Goal: Information Seeking & Learning: Learn about a topic

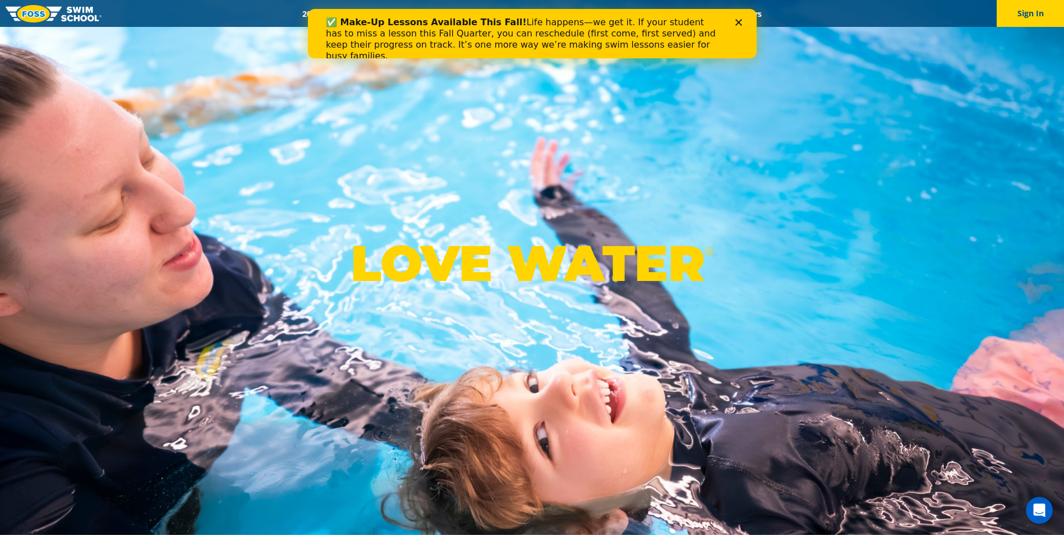
click at [83, 11] on img at bounding box center [54, 13] width 96 height 17
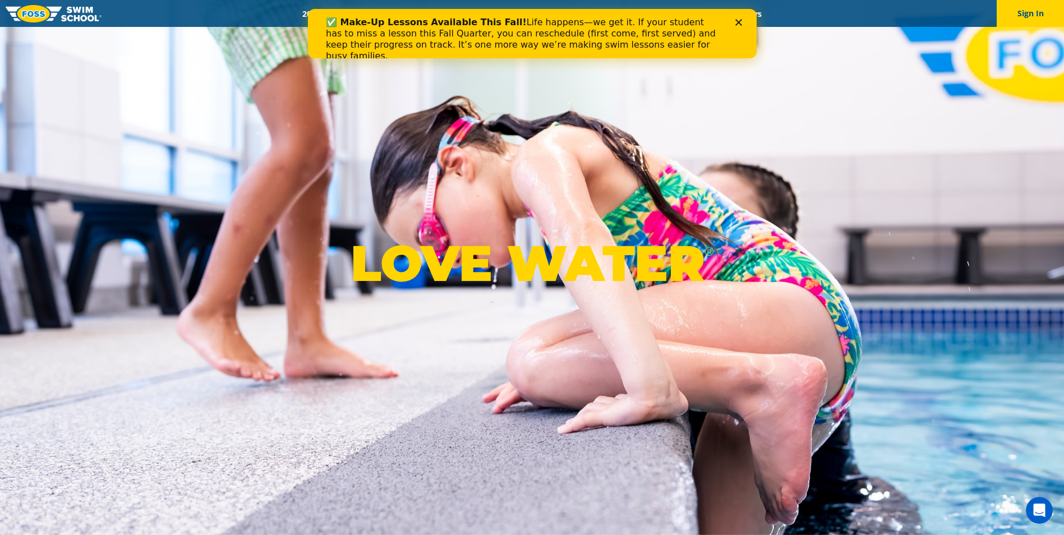
click at [735, 22] on icon "Close" at bounding box center [738, 22] width 7 height 7
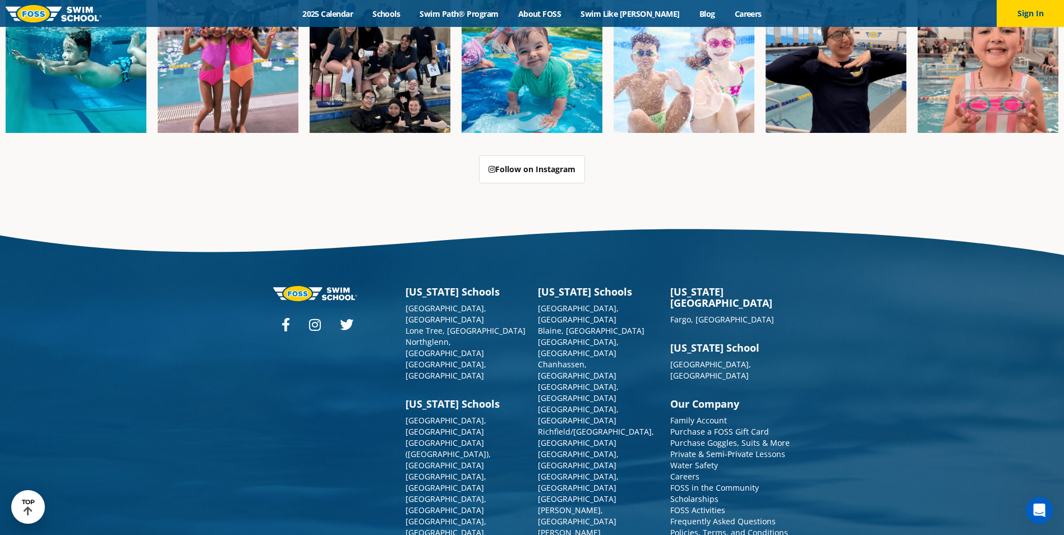
scroll to position [2888, 0]
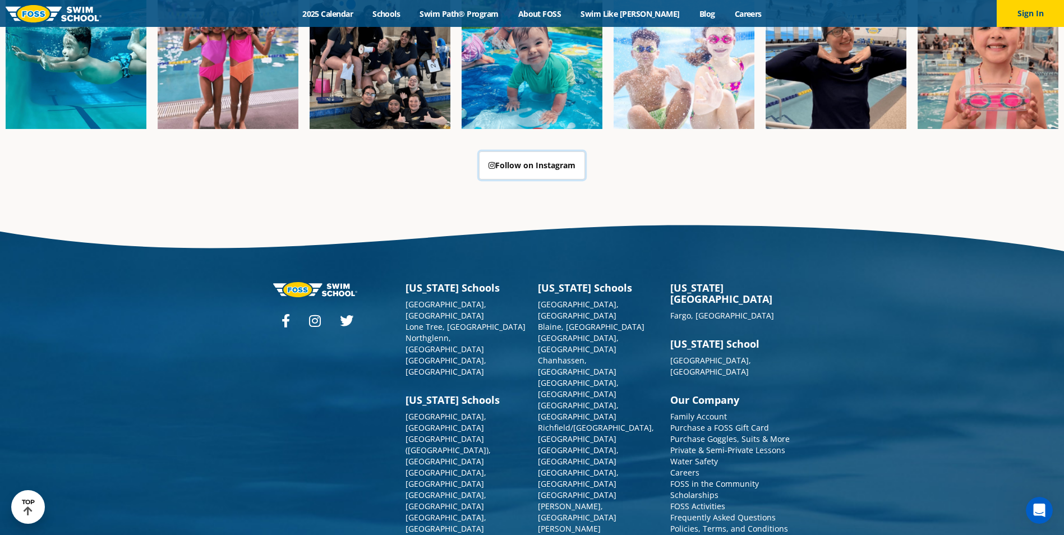
click at [534, 151] on link "Follow on Instagram" at bounding box center [532, 165] width 106 height 28
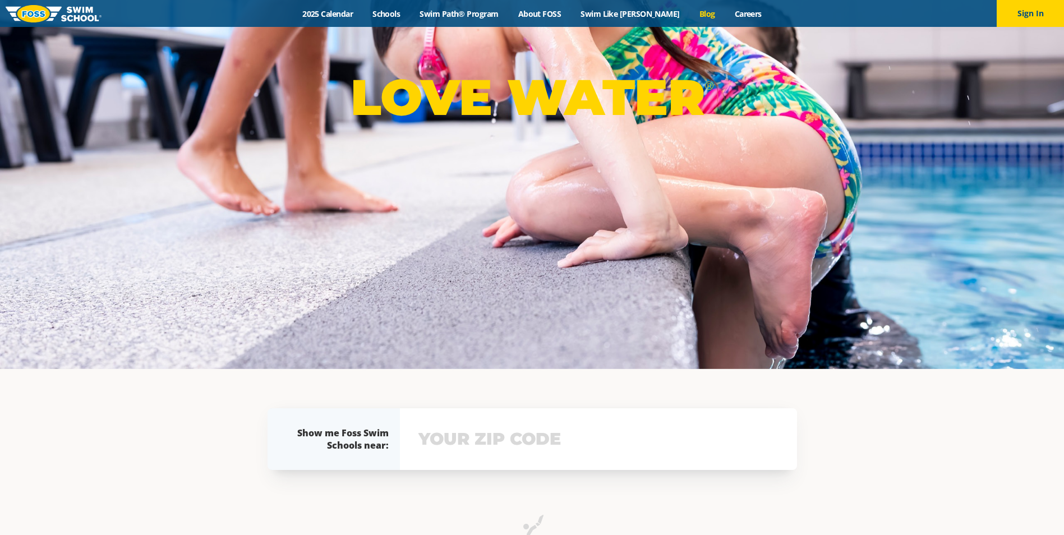
scroll to position [168, 0]
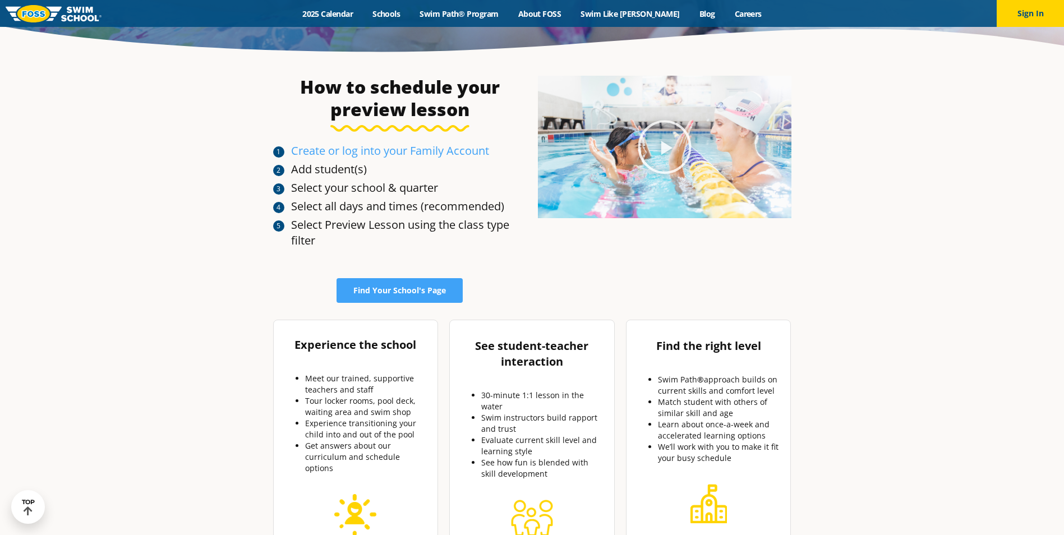
scroll to position [336, 0]
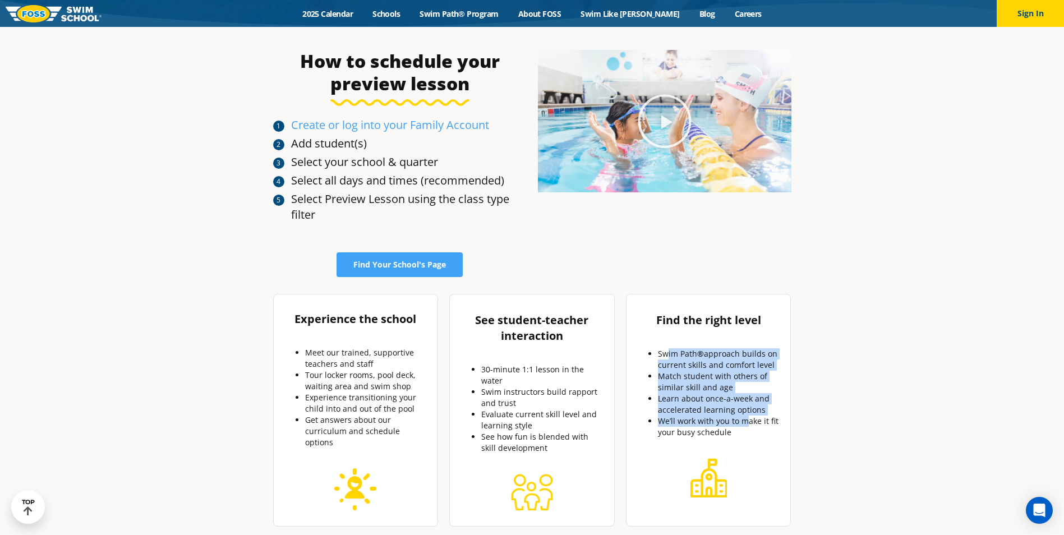
drag, startPoint x: 668, startPoint y: 356, endPoint x: 746, endPoint y: 421, distance: 101.2
click at [746, 421] on ul "Swim Path ® approach builds on current skills and comfort level Match student w…" at bounding box center [708, 393] width 146 height 90
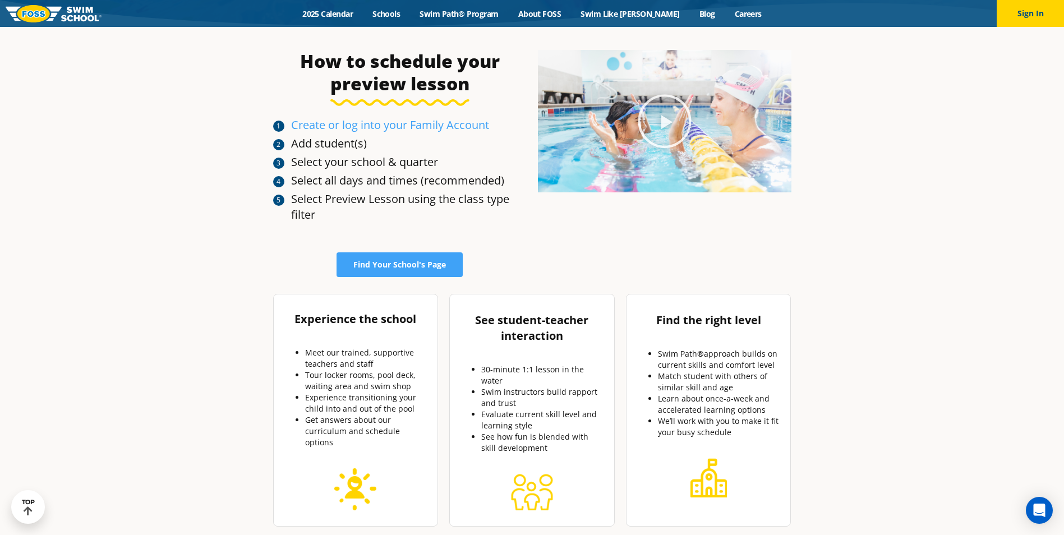
drag, startPoint x: 746, startPoint y: 421, endPoint x: 747, endPoint y: 430, distance: 9.6
click at [747, 430] on li "We’ll work with you to make it fit your busy schedule" at bounding box center [720, 427] width 124 height 22
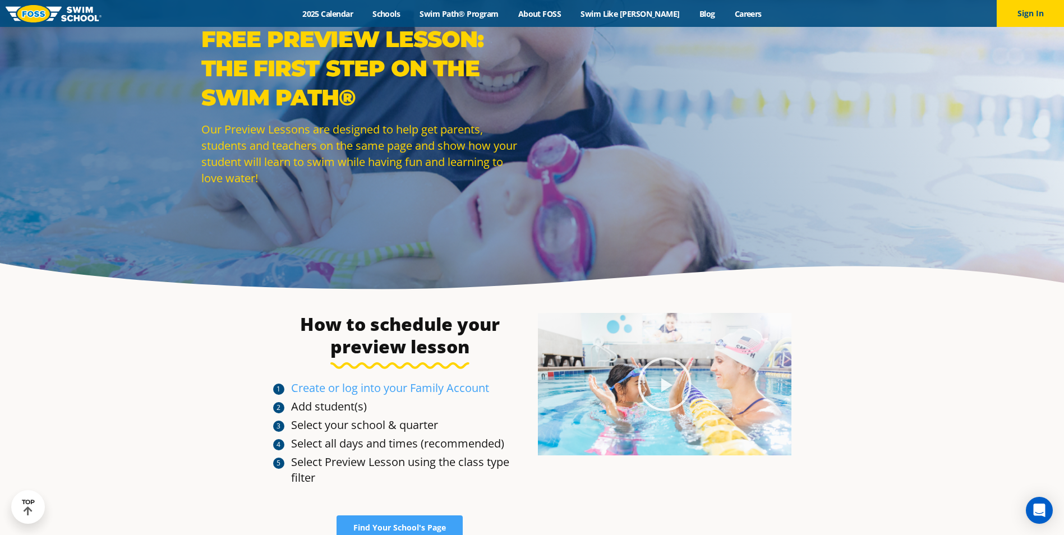
scroll to position [0, 0]
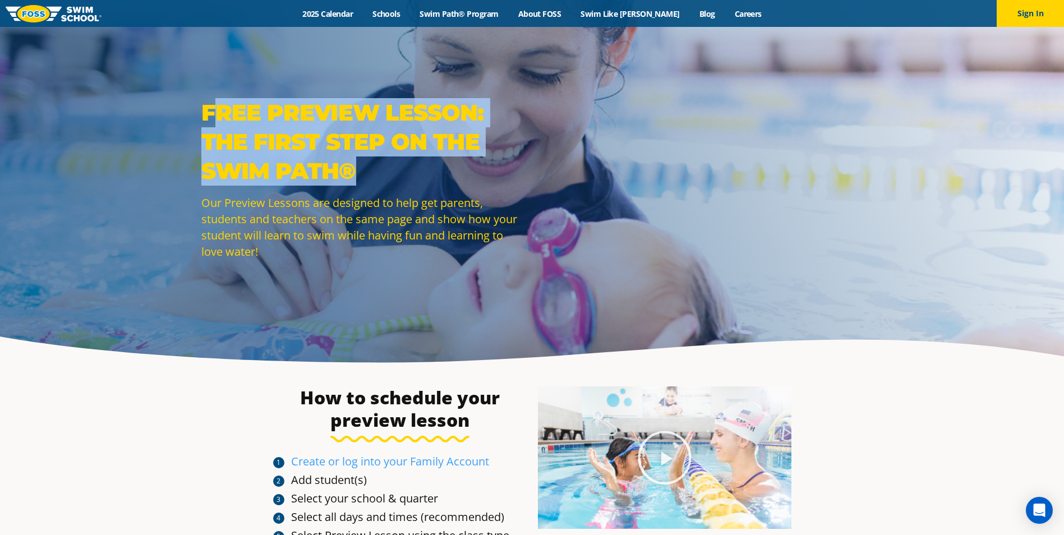
drag, startPoint x: 219, startPoint y: 102, endPoint x: 391, endPoint y: 173, distance: 185.6
click at [391, 173] on p "Free preview lesson: the first step on the Swim Path ®" at bounding box center [363, 141] width 325 height 87
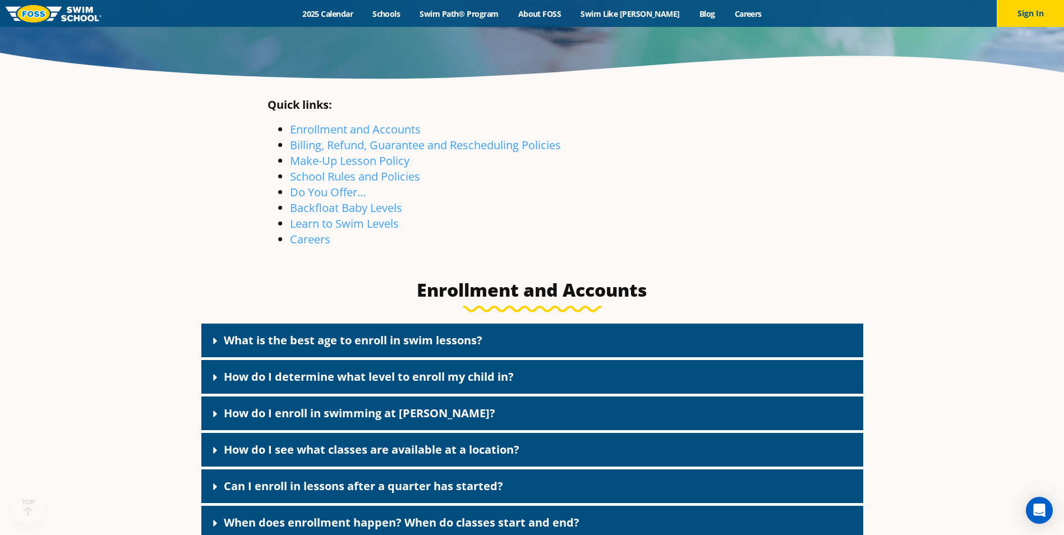
scroll to position [336, 0]
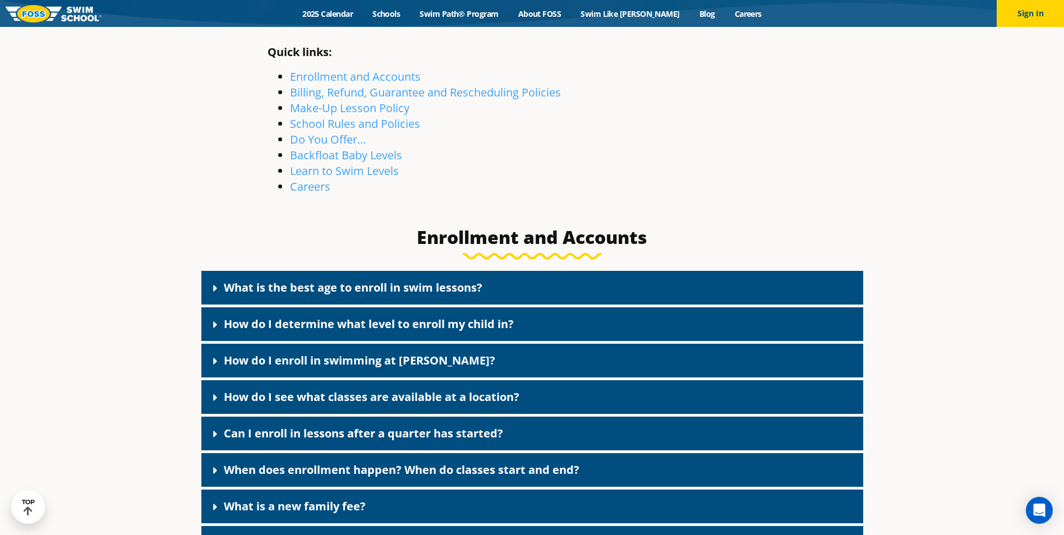
drag, startPoint x: 352, startPoint y: 290, endPoint x: 371, endPoint y: 292, distance: 19.7
click at [352, 290] on link "What is the best age to enroll in swim lessons?" at bounding box center [353, 287] width 259 height 15
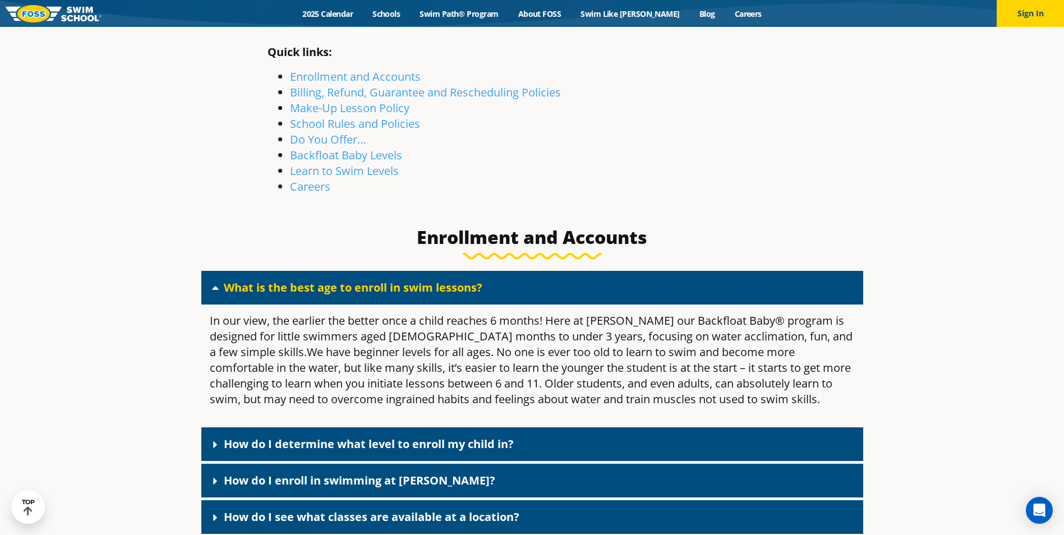
click at [372, 443] on link "How do I determine what level to enroll my child in?" at bounding box center [369, 443] width 290 height 15
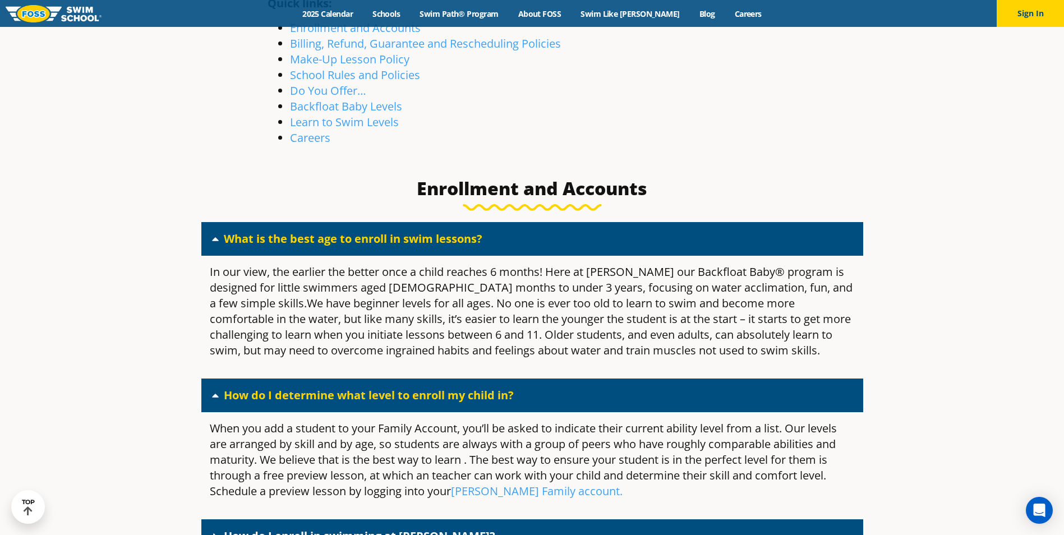
scroll to position [561, 0]
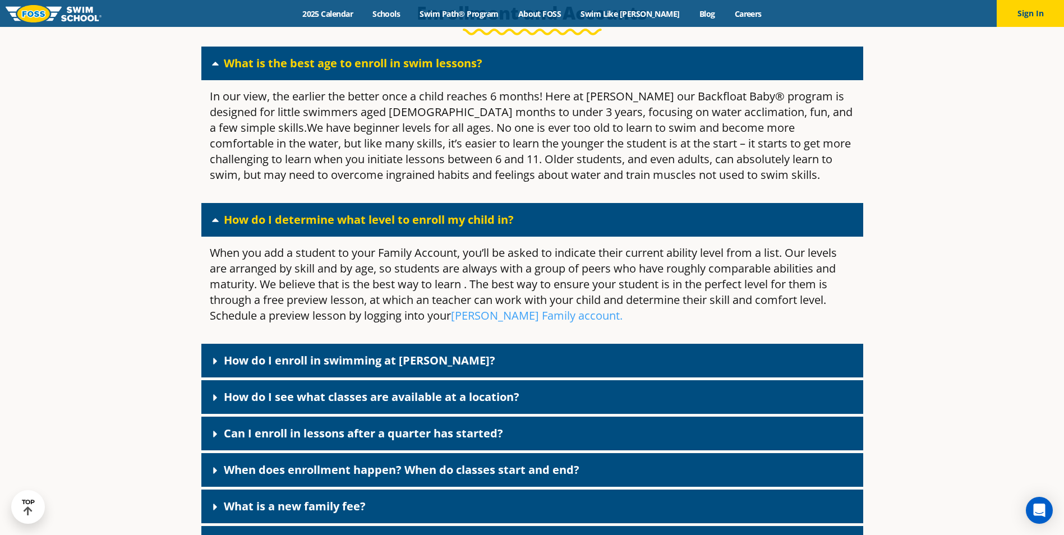
click at [319, 361] on link "How do I enroll in swimming at FOSS?" at bounding box center [359, 360] width 271 height 15
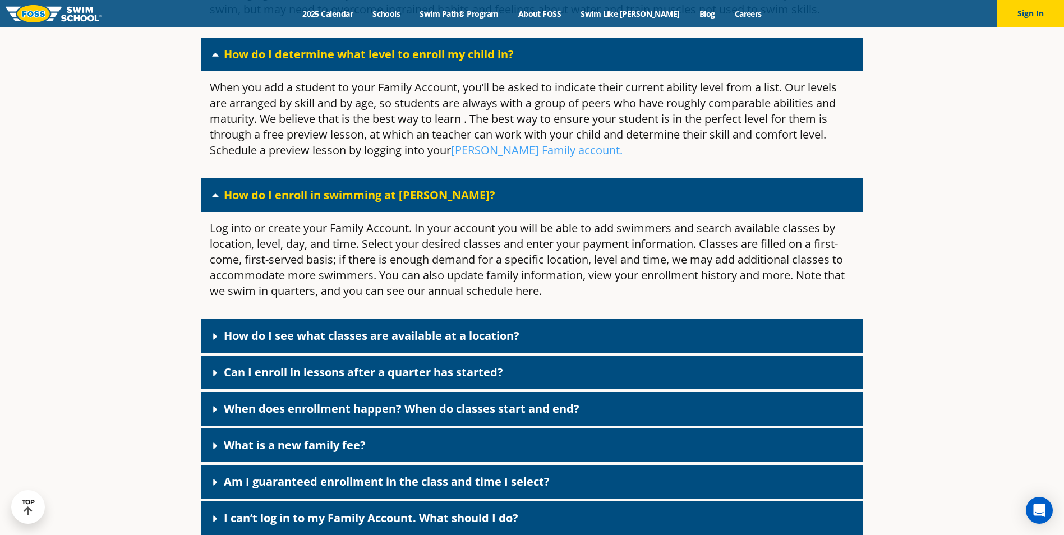
scroll to position [729, 0]
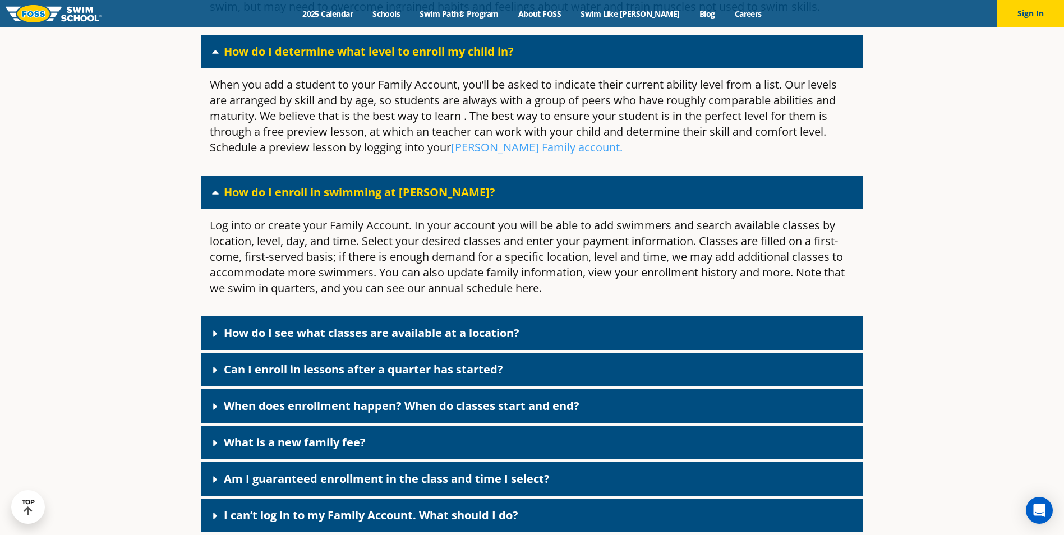
click at [341, 340] on link "How do I see what classes are available at a location?" at bounding box center [372, 332] width 296 height 15
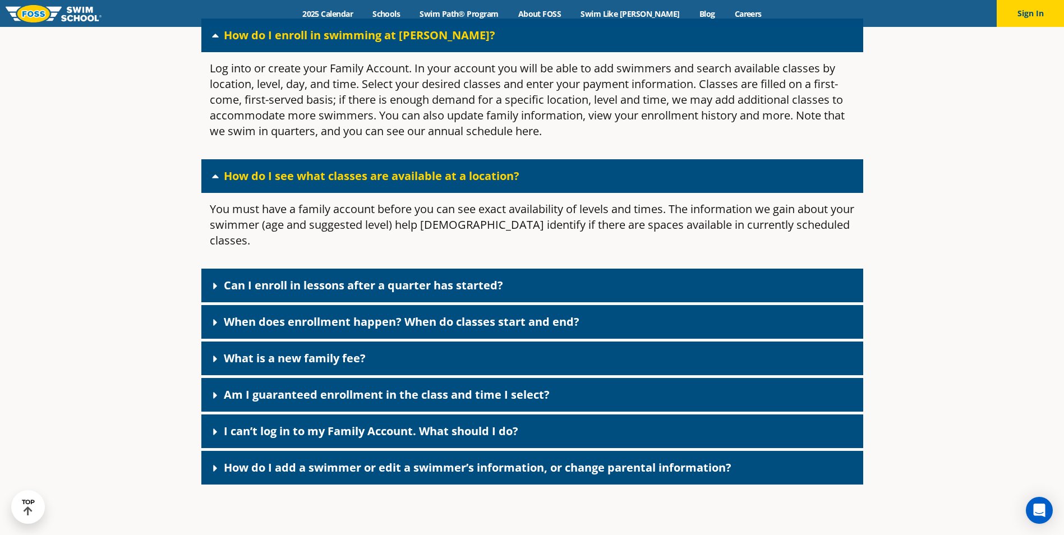
scroll to position [897, 0]
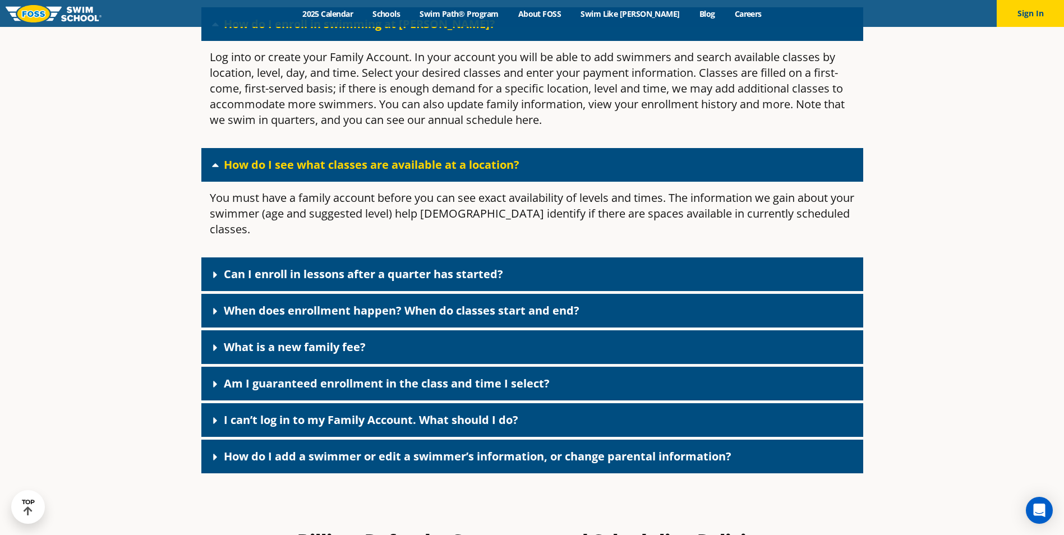
click at [368, 331] on div "What is a new family fee?" at bounding box center [532, 347] width 662 height 34
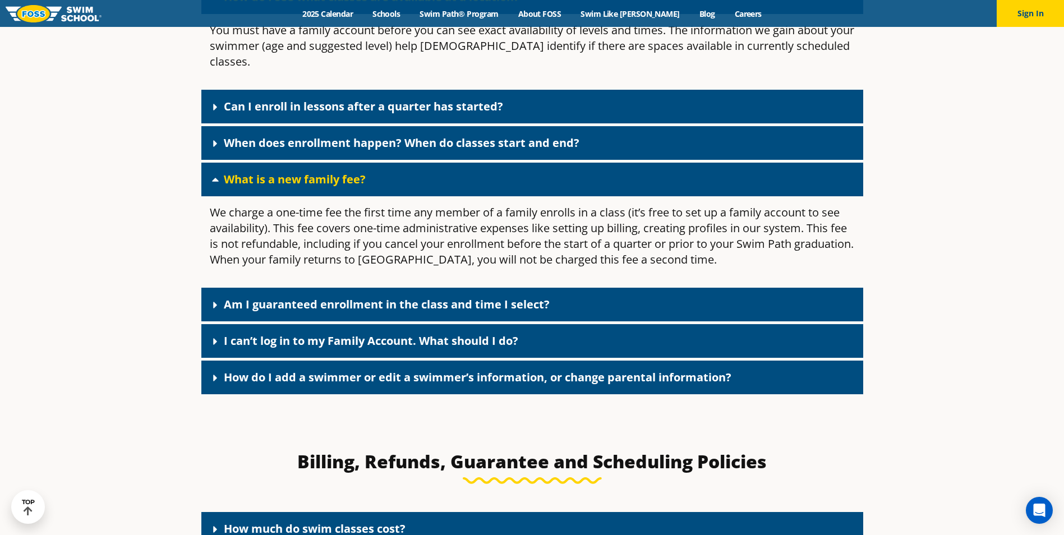
scroll to position [1065, 0]
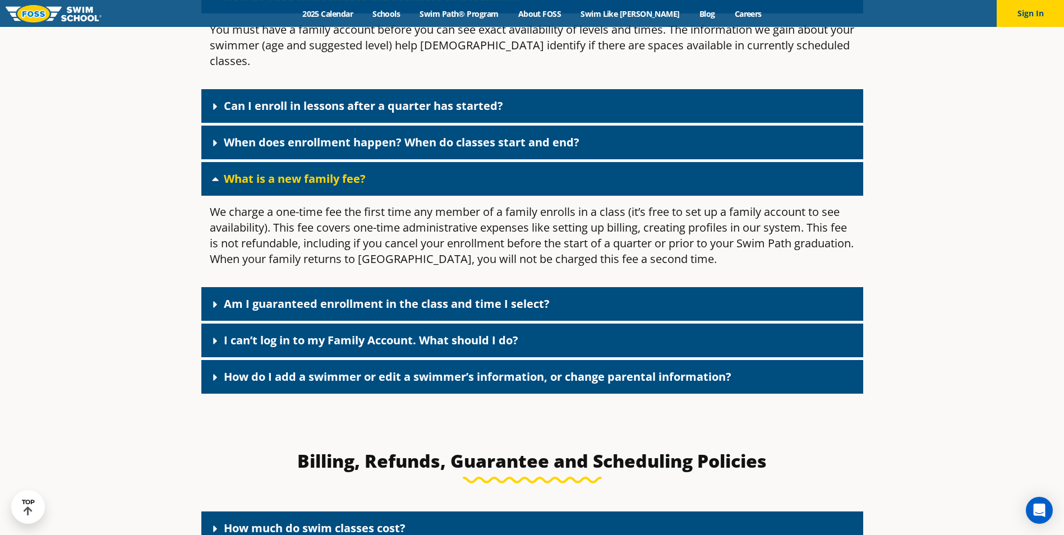
click at [572, 369] on link "How do I add a swimmer or edit a swimmer’s information, or change parental info…" at bounding box center [477, 376] width 507 height 15
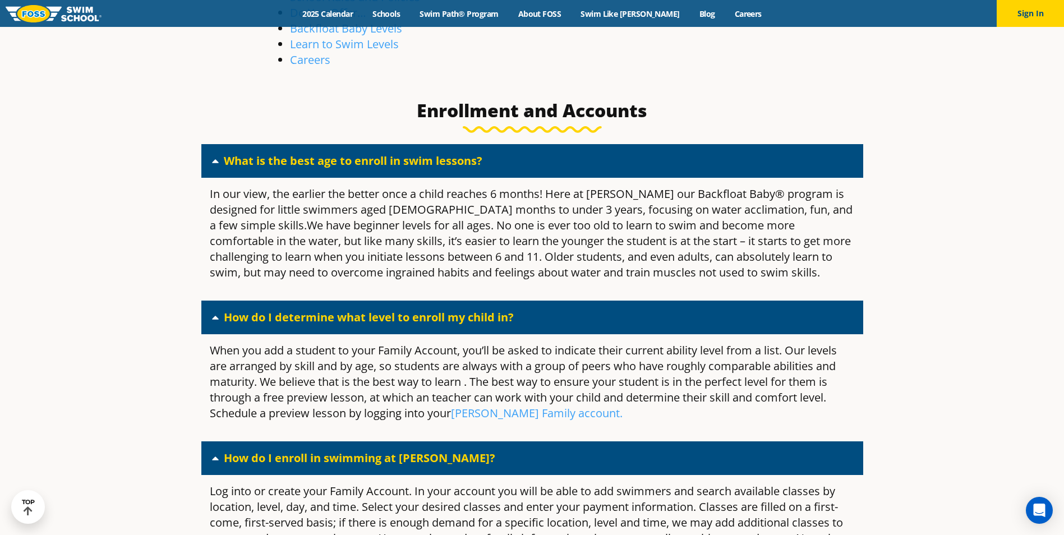
scroll to position [336, 0]
